Goal: Navigation & Orientation: Go to known website

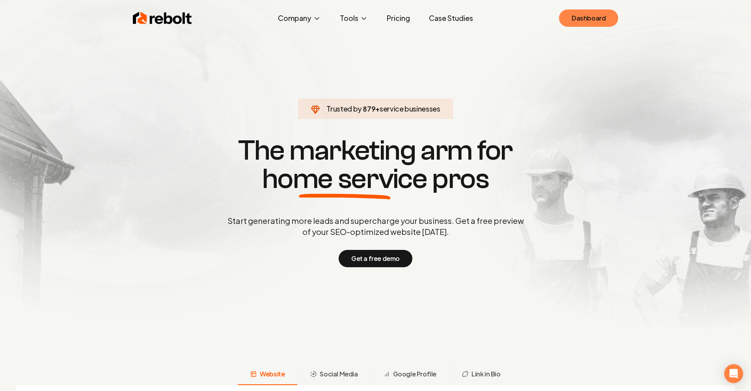
click at [585, 18] on link "Dashboard" at bounding box center [588, 17] width 59 height 17
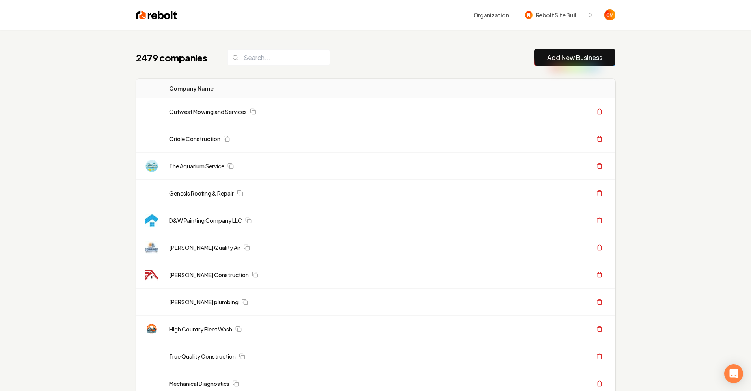
click at [263, 62] on input "search" at bounding box center [278, 57] width 103 height 17
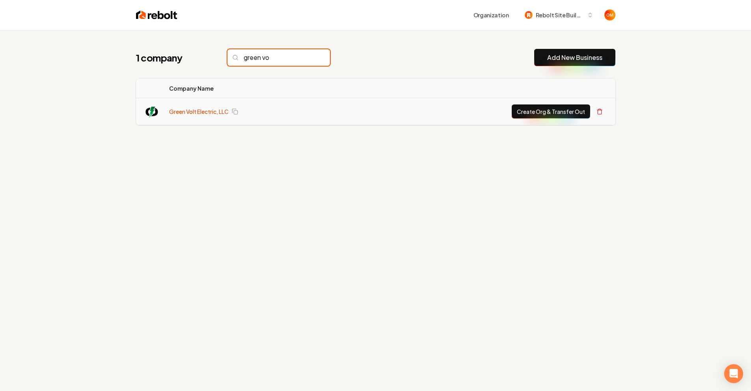
type input "green vo"
drag, startPoint x: 220, startPoint y: 115, endPoint x: 224, endPoint y: 113, distance: 4.6
click at [220, 115] on link "Green Volt Electric, LLC" at bounding box center [199, 112] width 60 height 8
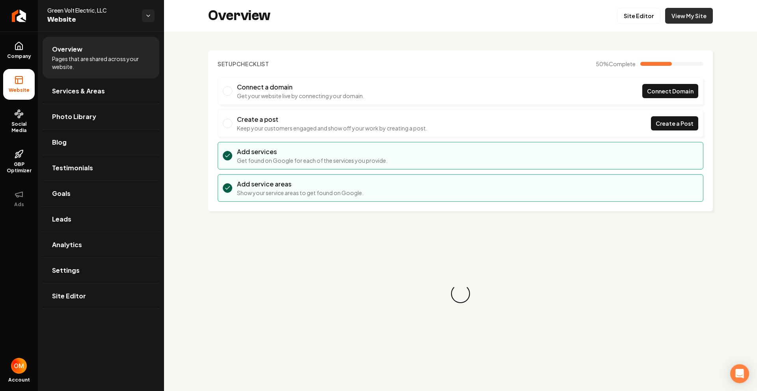
click at [689, 18] on link "View My Site" at bounding box center [689, 16] width 48 height 16
